Goal: Navigation & Orientation: Find specific page/section

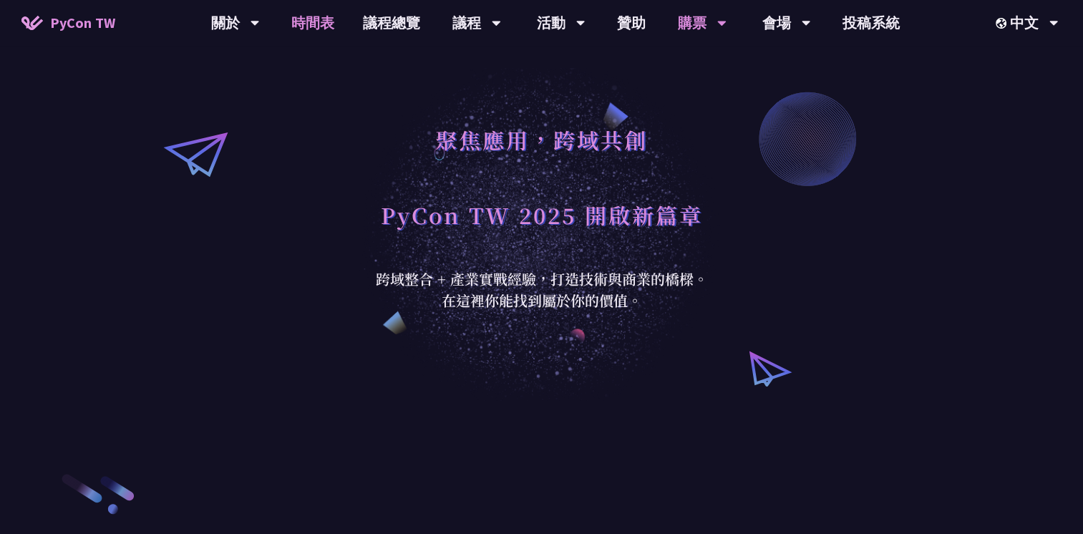
click at [332, 20] on link "時間表" at bounding box center [313, 23] width 72 height 46
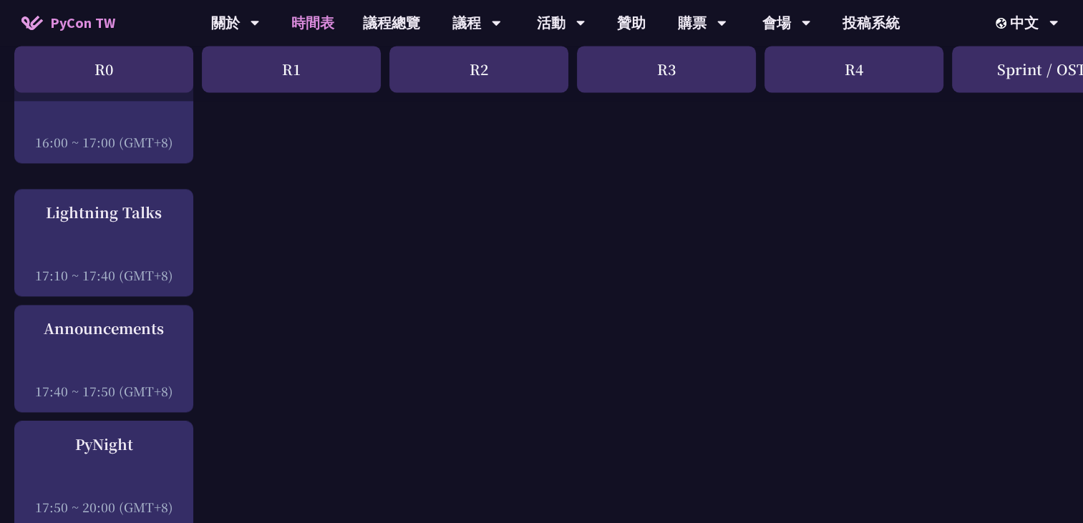
scroll to position [1861, 0]
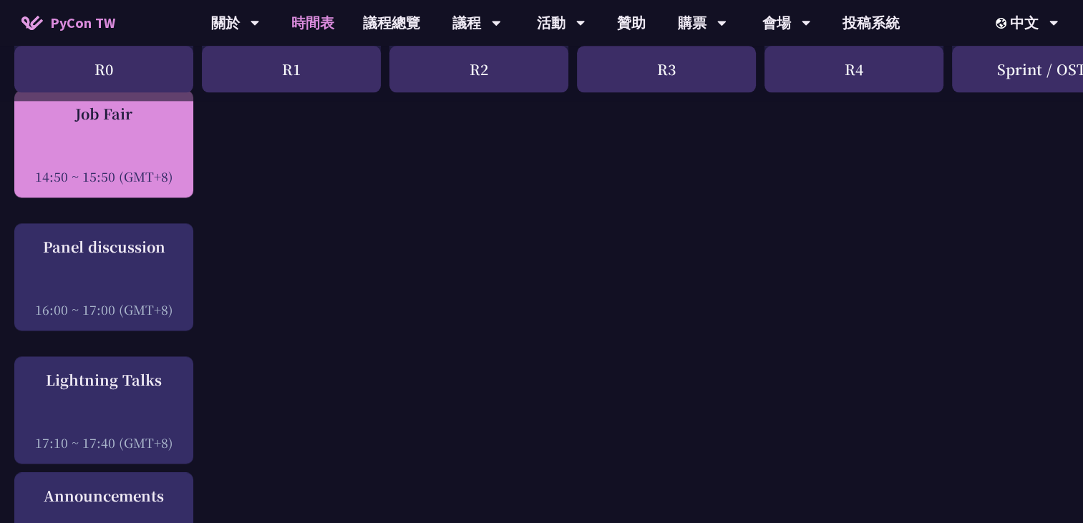
click at [102, 163] on div at bounding box center [103, 156] width 165 height 21
click at [147, 135] on div "Job Fair 14:50 ~ 15:50 (GMT+8)" at bounding box center [103, 144] width 165 height 82
click at [94, 125] on div "Job Fair 14:50 ~ 15:50 (GMT+8)" at bounding box center [103, 144] width 165 height 82
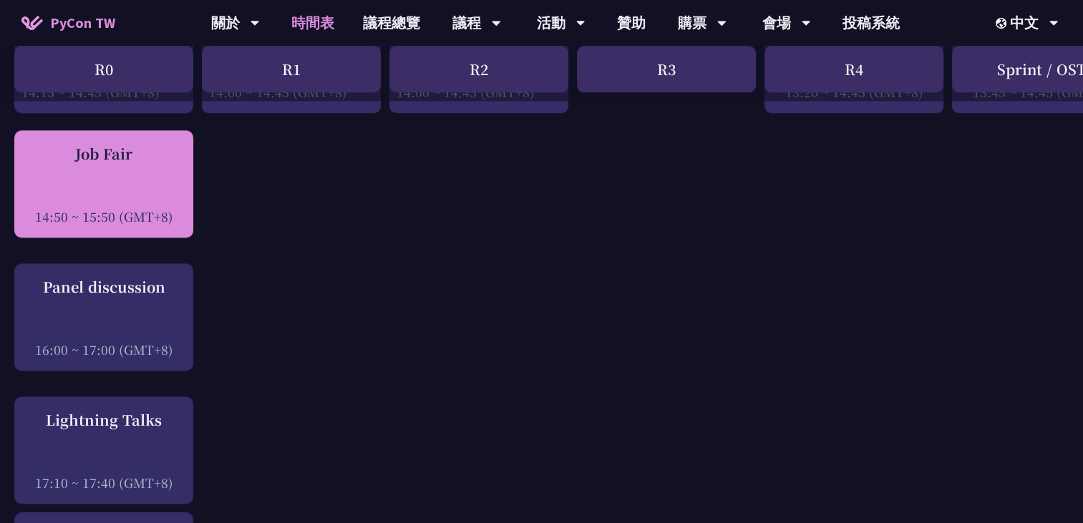
scroll to position [1789, 0]
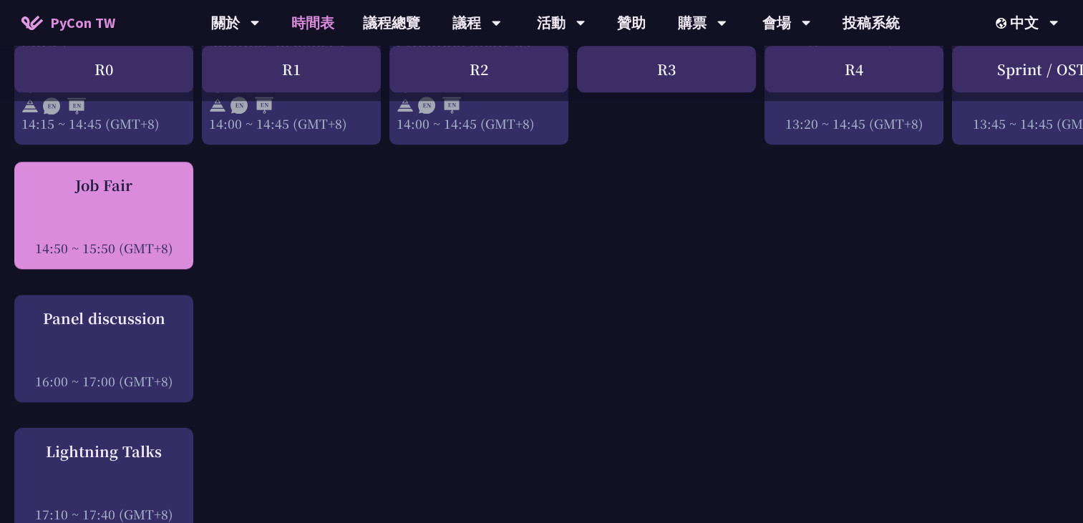
click at [92, 246] on div "14:50 ~ 15:50 (GMT+8)" at bounding box center [103, 248] width 165 height 18
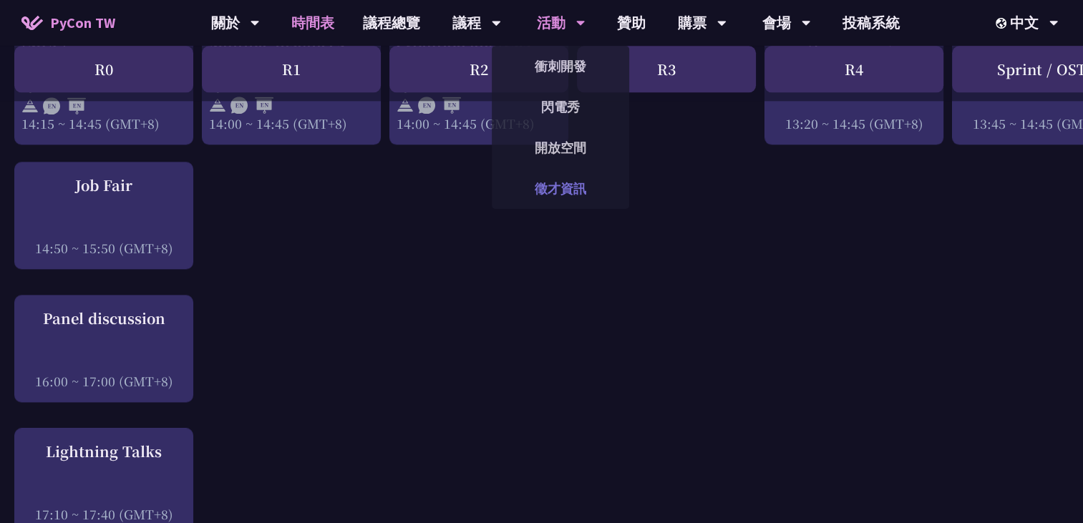
click at [541, 191] on link "徵才資訊" at bounding box center [560, 189] width 137 height 34
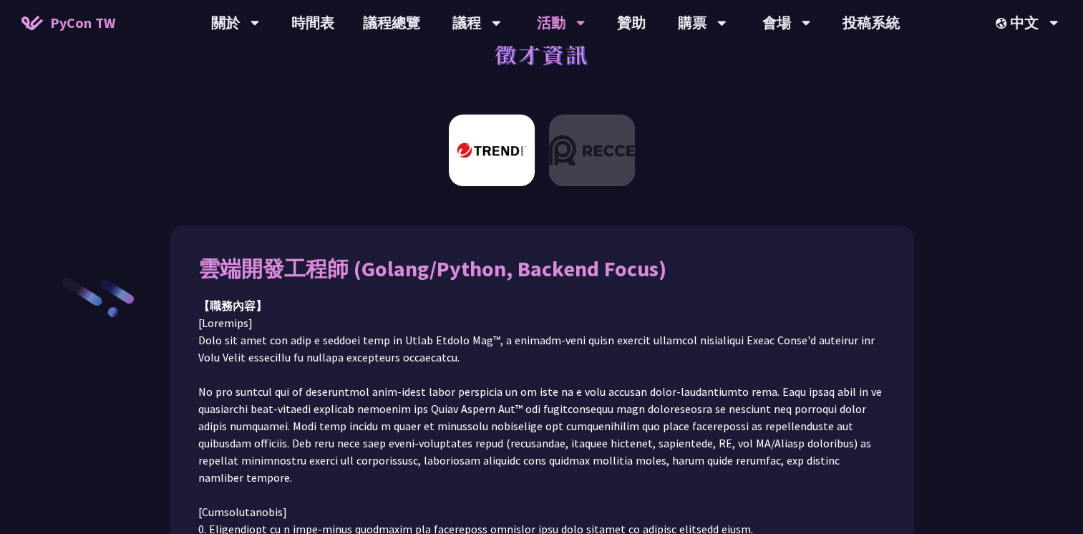
scroll to position [44, 0]
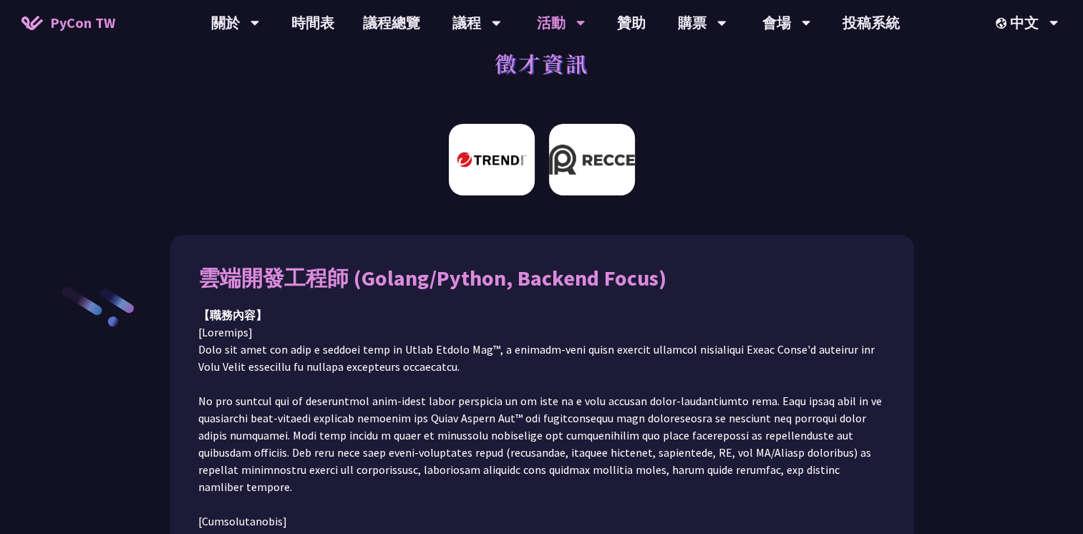
click at [576, 140] on img at bounding box center [592, 160] width 86 height 72
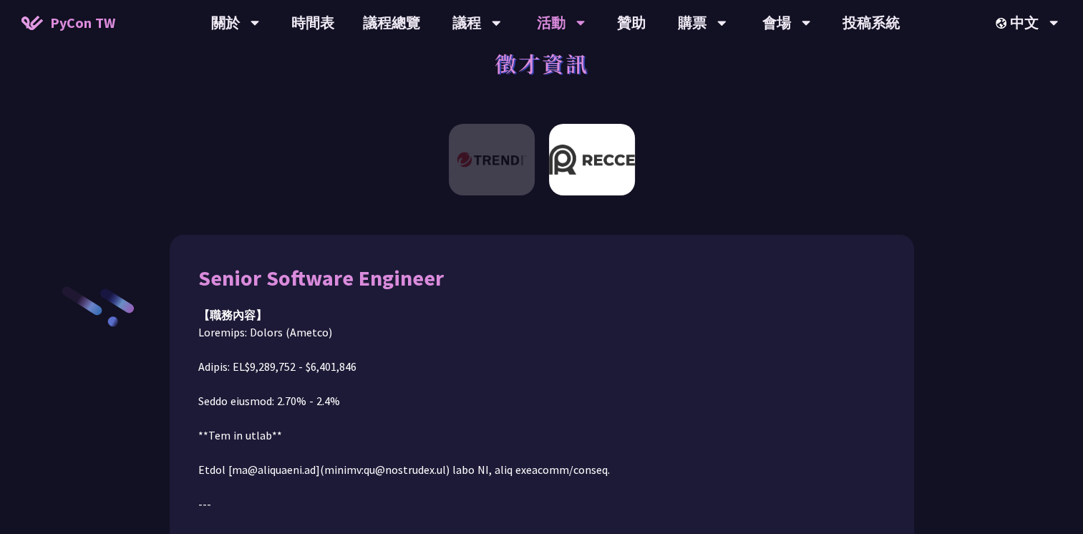
scroll to position [160, 0]
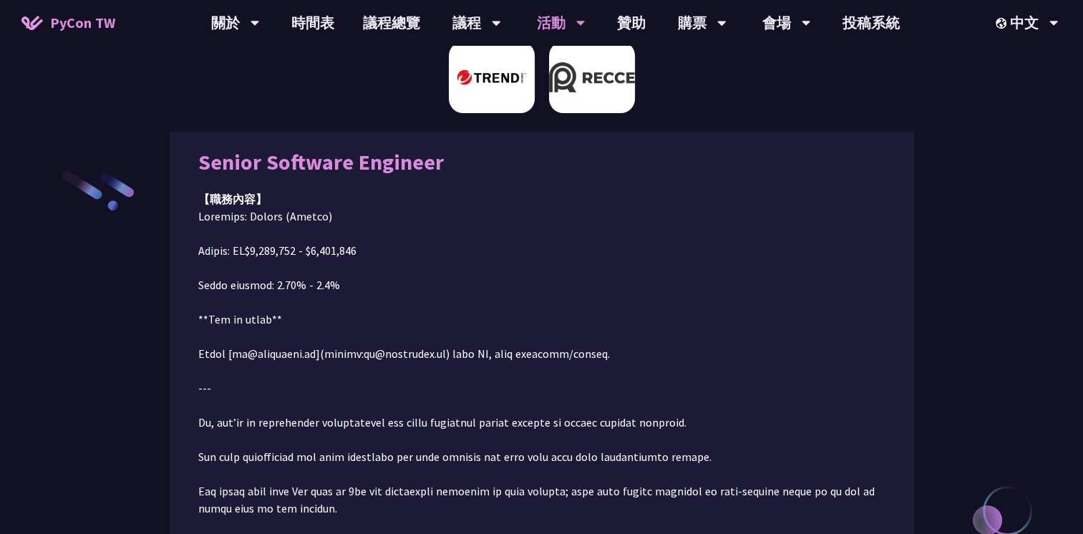
click at [497, 87] on img at bounding box center [492, 78] width 86 height 72
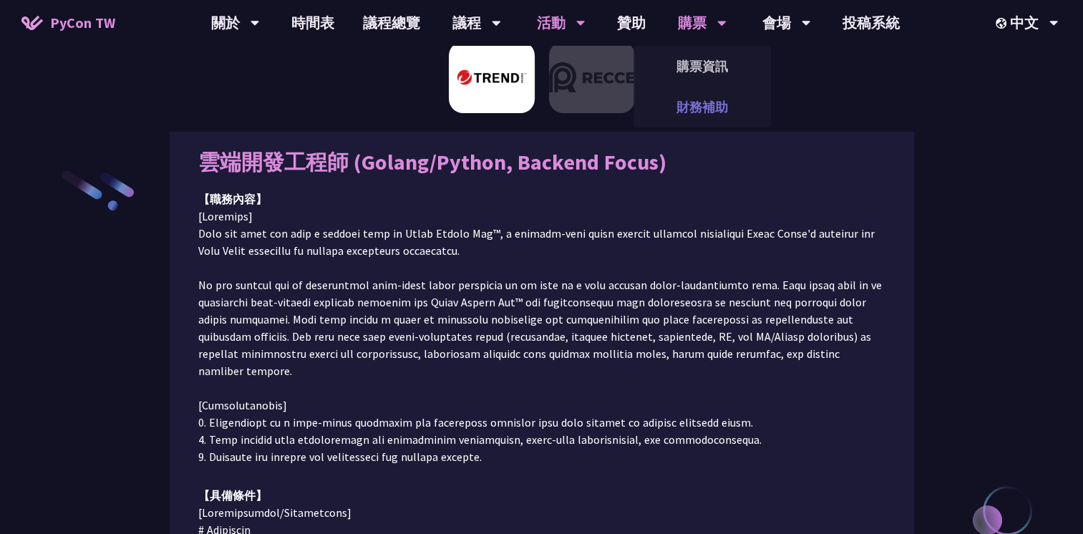
click at [666, 105] on link "財務補助" at bounding box center [701, 107] width 137 height 34
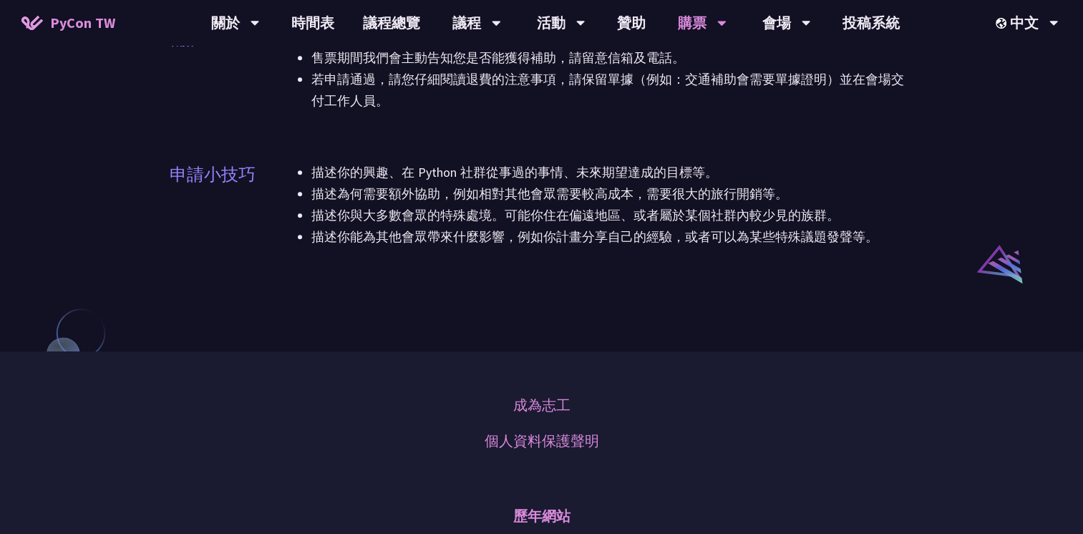
scroll to position [1002, 0]
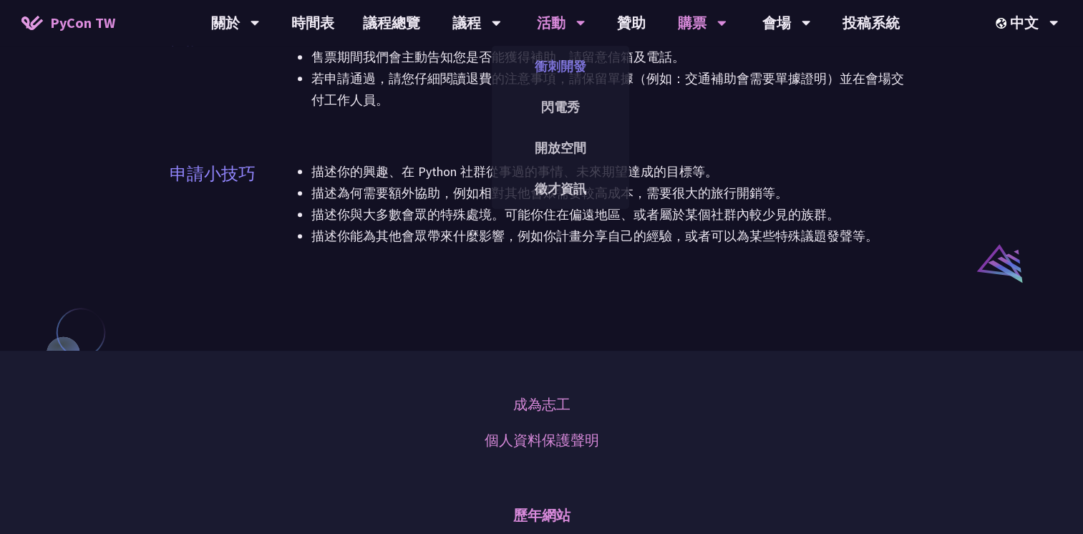
click at [568, 76] on link "衝刺開發" at bounding box center [560, 66] width 137 height 34
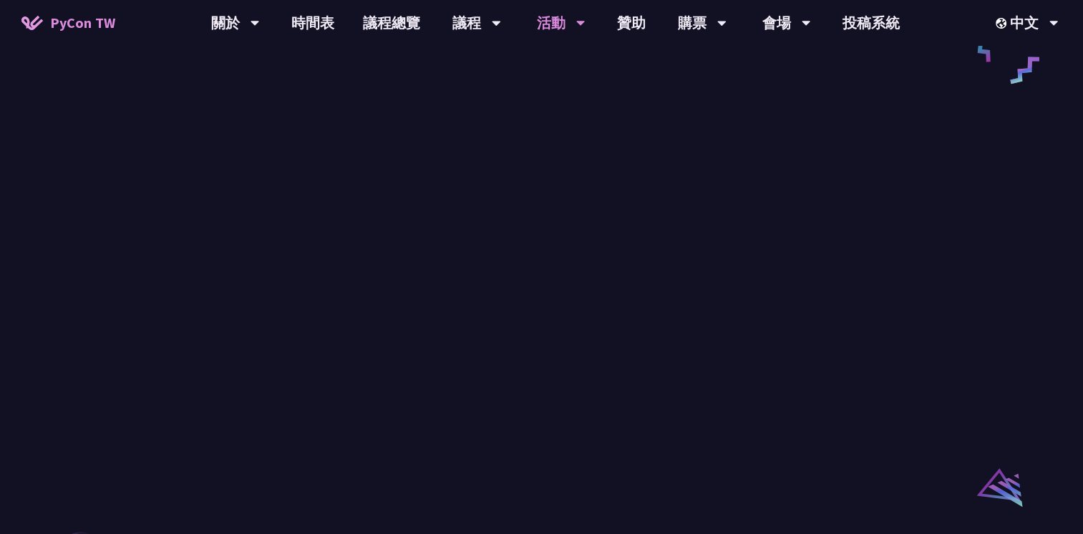
scroll to position [787, 0]
